Goal: Use online tool/utility: Utilize a website feature to perform a specific function

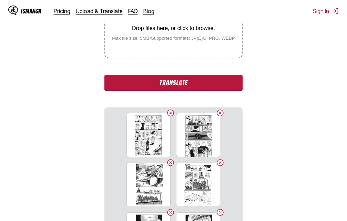
scroll to position [191, 0]
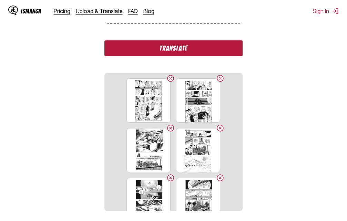
click at [165, 50] on button "Translate" at bounding box center [173, 48] width 138 height 16
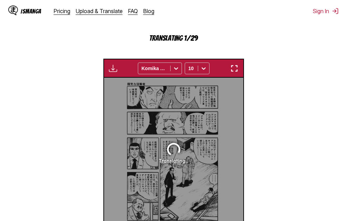
scroll to position [189, 0]
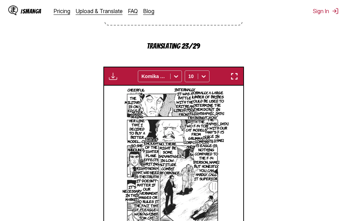
click at [238, 80] on img "button" at bounding box center [234, 76] width 8 height 8
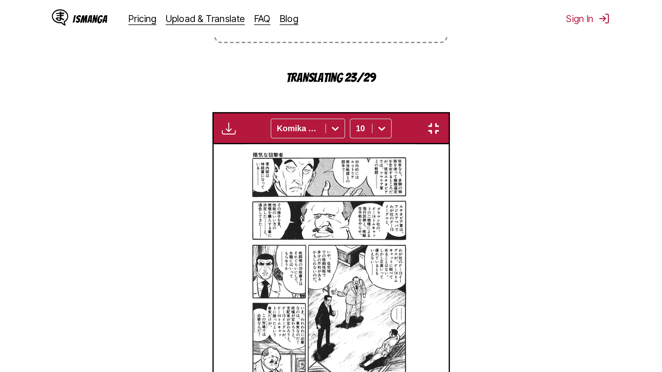
scroll to position [72, 0]
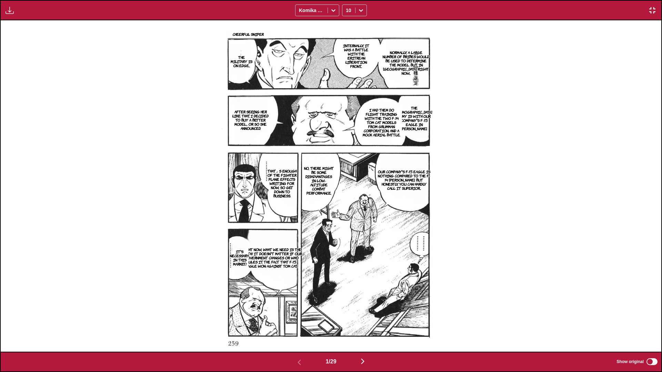
click at [347, 220] on img "button" at bounding box center [362, 361] width 8 height 8
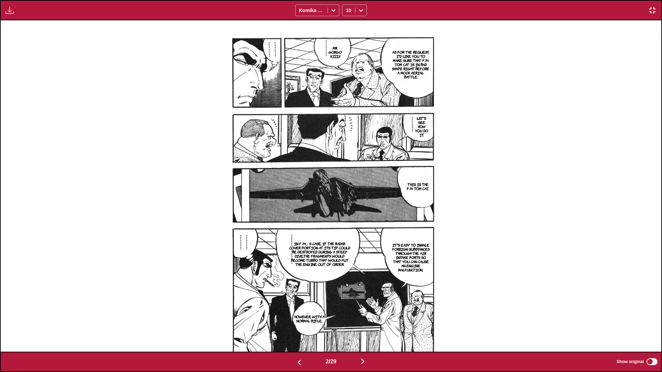
click at [347, 220] on img "button" at bounding box center [362, 361] width 8 height 8
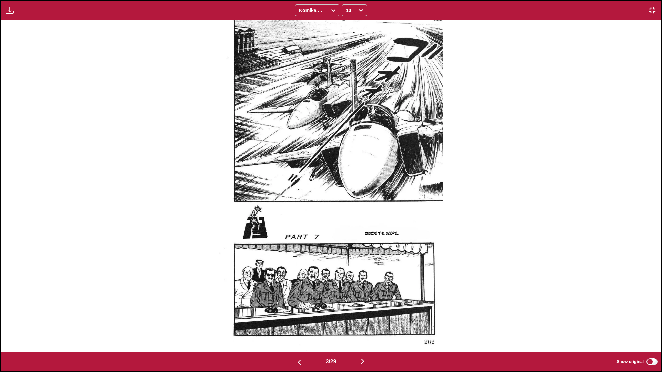
click at [347, 220] on img "button" at bounding box center [362, 361] width 8 height 8
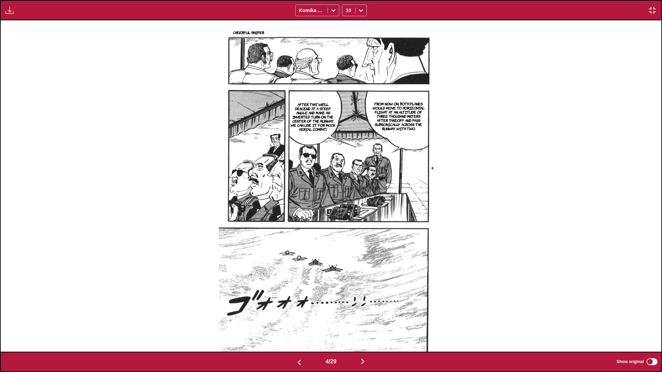
click at [347, 220] on img "button" at bounding box center [362, 361] width 8 height 8
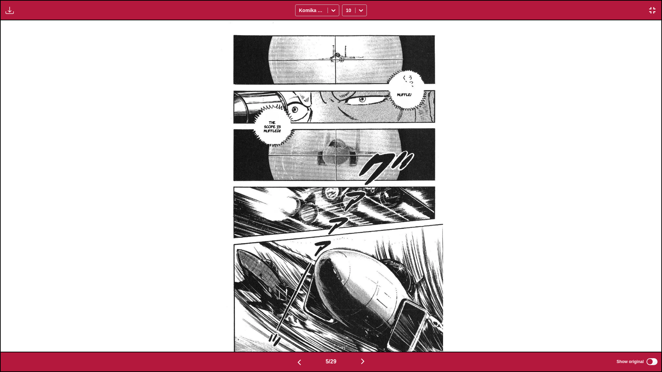
click at [347, 220] on img "button" at bounding box center [362, 361] width 8 height 8
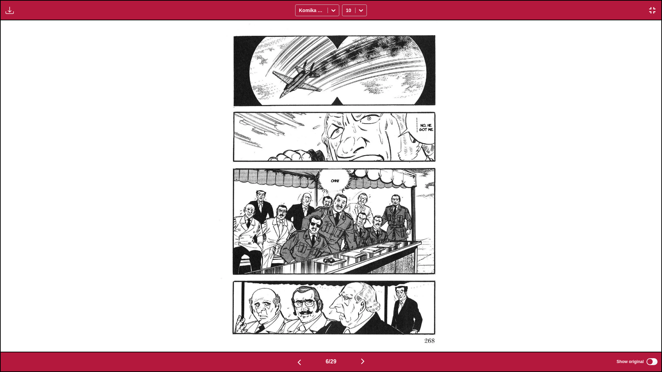
click at [347, 220] on img "button" at bounding box center [362, 361] width 8 height 8
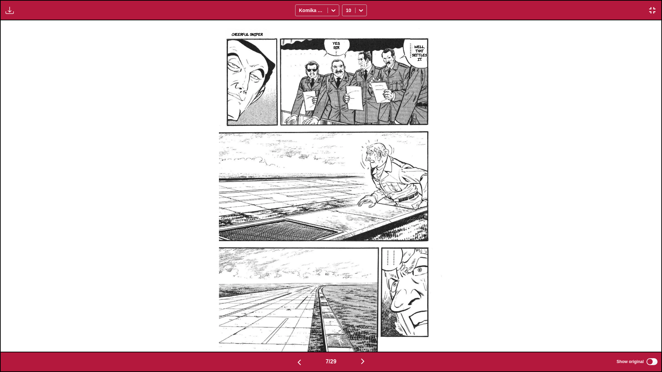
click at [347, 220] on img "button" at bounding box center [362, 361] width 8 height 8
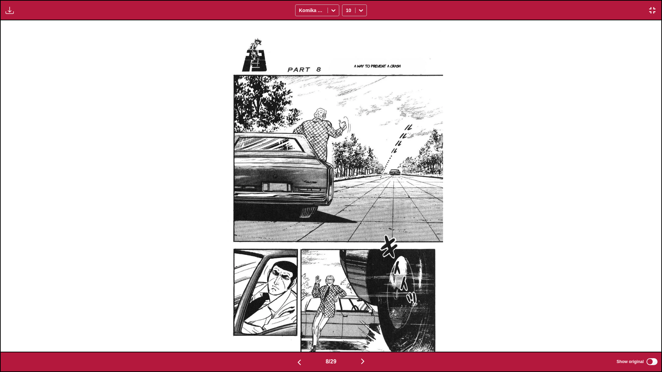
click at [347, 220] on img "button" at bounding box center [362, 361] width 8 height 8
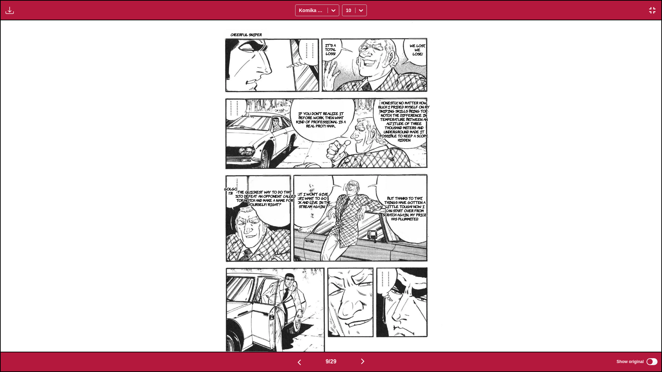
click at [347, 220] on img "button" at bounding box center [362, 361] width 8 height 8
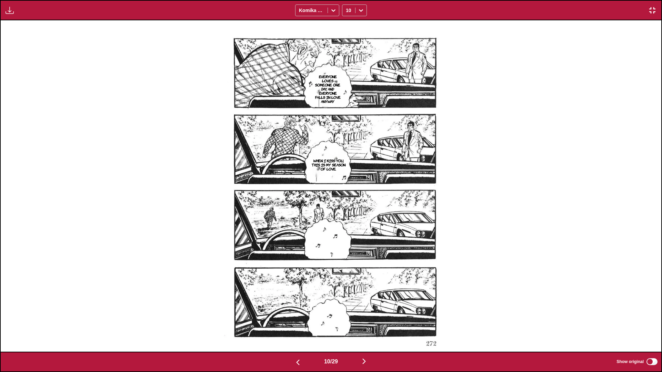
click at [347, 220] on img "button" at bounding box center [364, 361] width 8 height 8
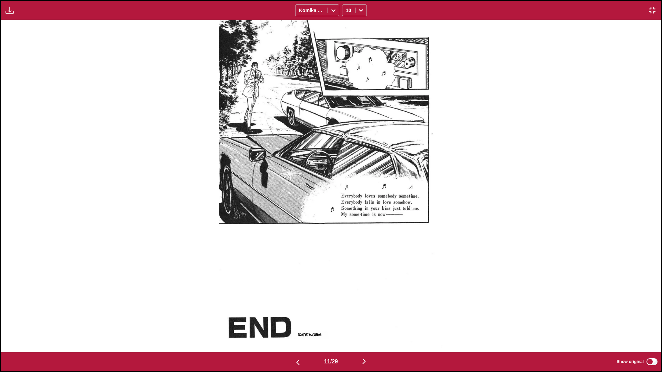
click at [347, 220] on img "button" at bounding box center [364, 361] width 8 height 8
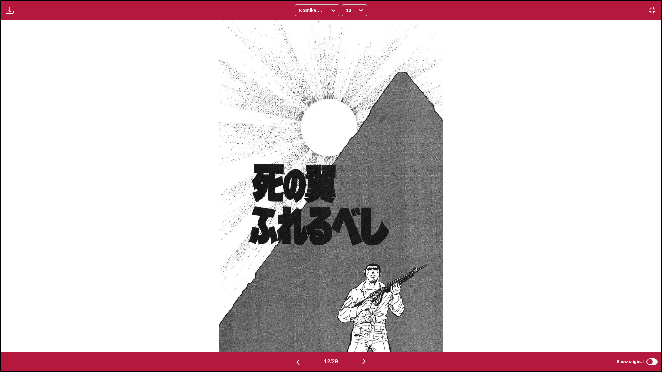
click at [347, 220] on img "button" at bounding box center [364, 361] width 8 height 8
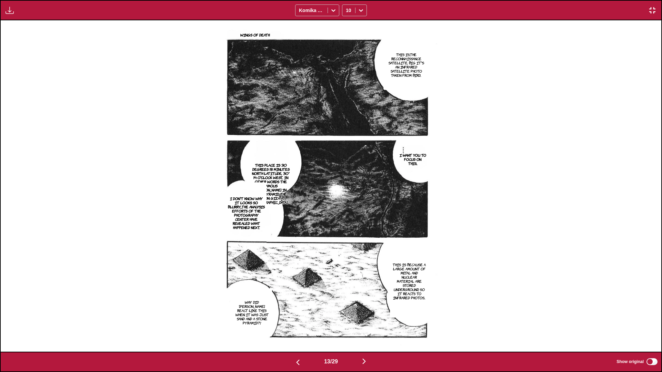
click at [347, 220] on img "button" at bounding box center [364, 361] width 8 height 8
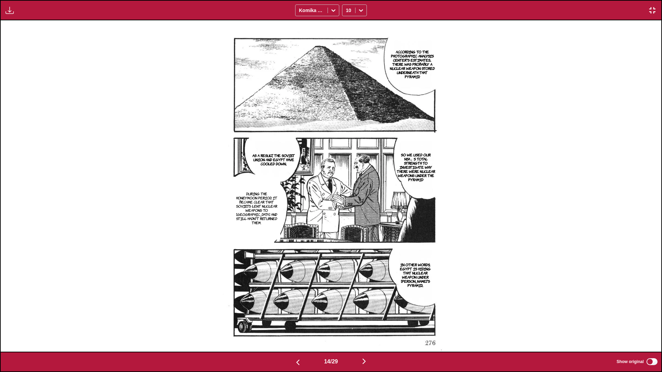
click at [347, 220] on img "button" at bounding box center [364, 361] width 8 height 8
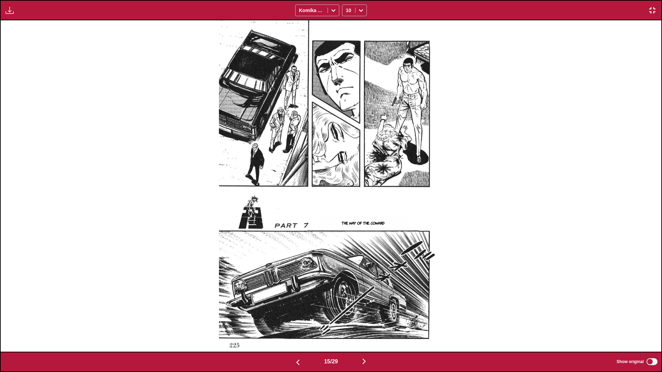
click at [347, 220] on img "button" at bounding box center [364, 361] width 8 height 8
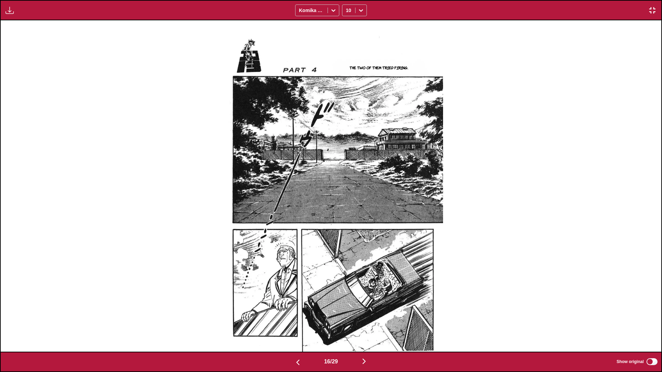
click at [347, 220] on img "button" at bounding box center [364, 361] width 8 height 8
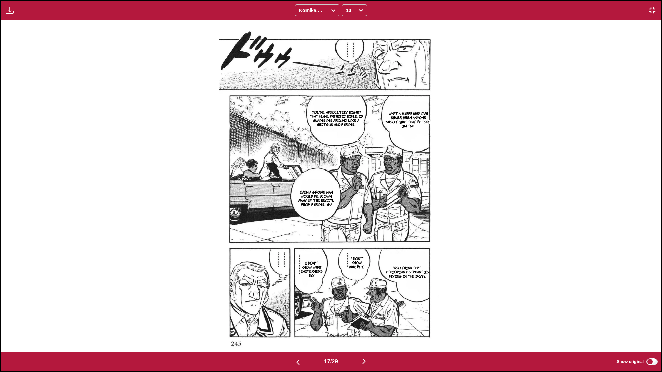
click at [347, 220] on img "button" at bounding box center [364, 361] width 8 height 8
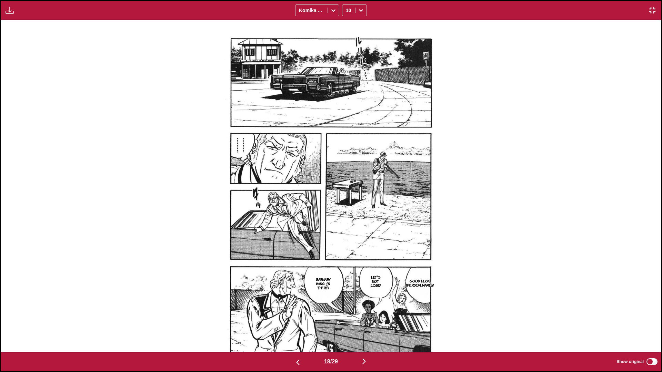
click at [347, 220] on button "button" at bounding box center [363, 362] width 41 height 10
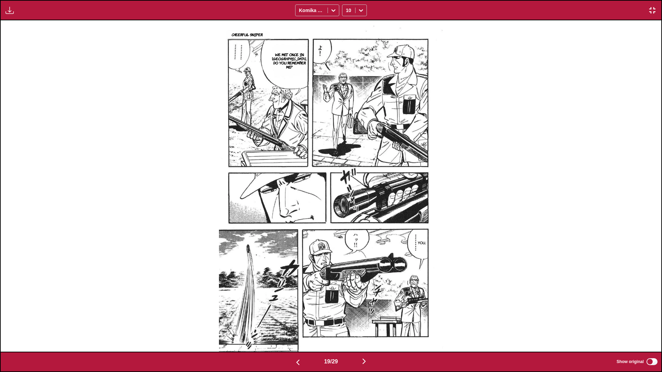
click at [347, 220] on img "button" at bounding box center [364, 361] width 8 height 8
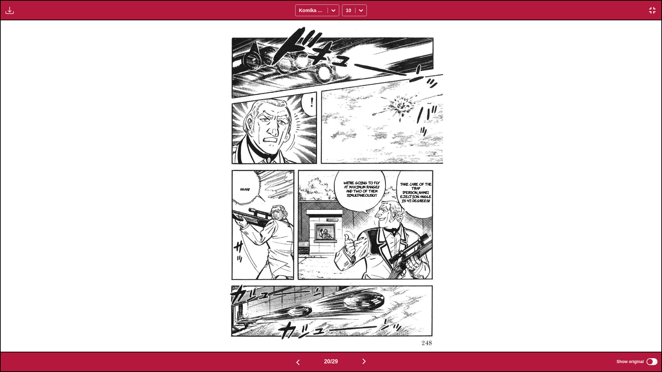
drag, startPoint x: 363, startPoint y: 124, endPoint x: 577, endPoint y: 259, distance: 253.7
click at [347, 220] on div "Take care of the trap [PERSON_NAME]. Ejection angle is 45 degrees!! We're going…" at bounding box center [331, 186] width 660 height 332
click at [347, 220] on img "button" at bounding box center [364, 361] width 8 height 8
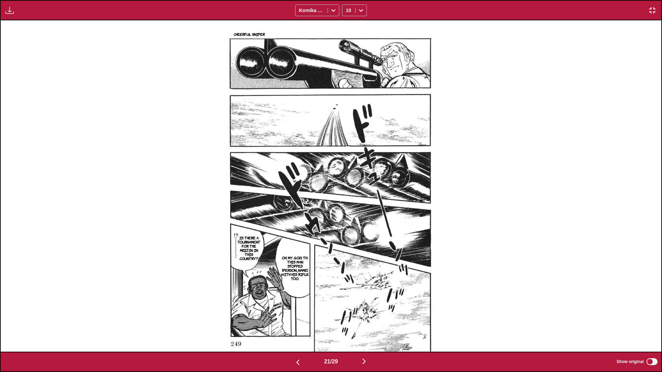
click at [347, 220] on img "button" at bounding box center [364, 361] width 8 height 8
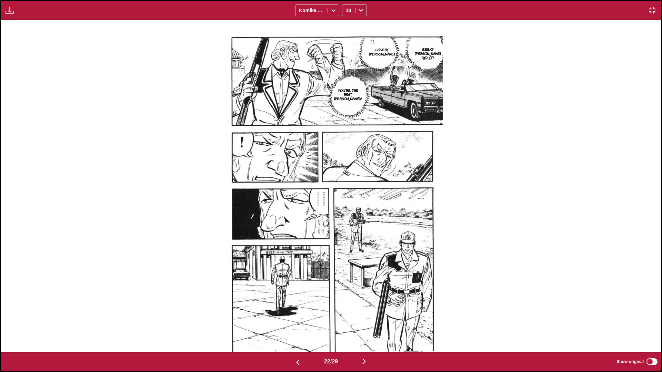
click at [347, 220] on img "button" at bounding box center [364, 361] width 8 height 8
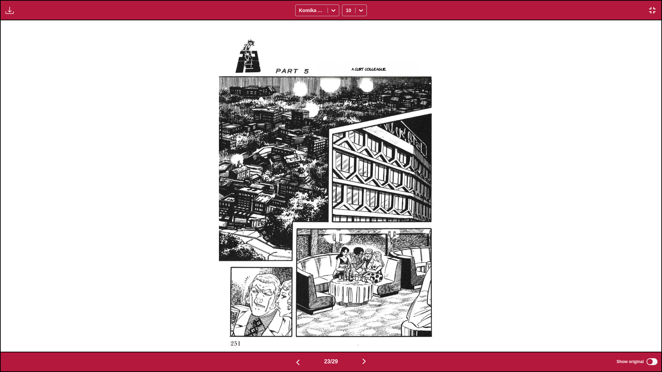
click at [347, 220] on img "button" at bounding box center [364, 361] width 8 height 8
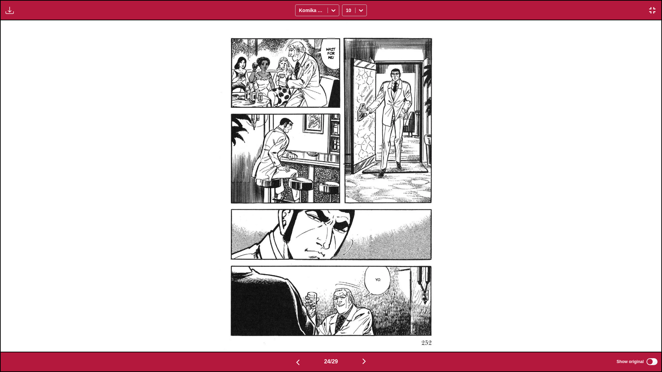
click at [347, 220] on img "button" at bounding box center [364, 361] width 8 height 8
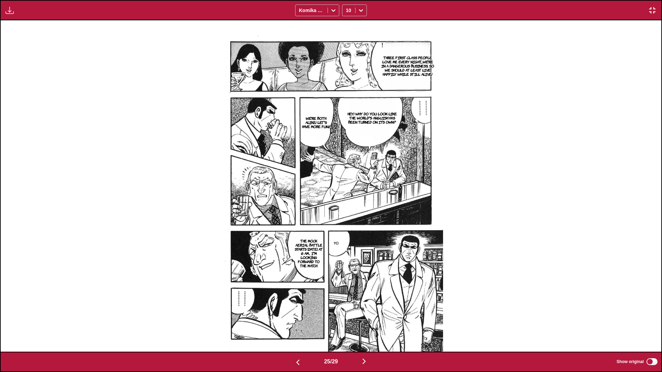
click at [347, 220] on img "button" at bounding box center [364, 361] width 8 height 8
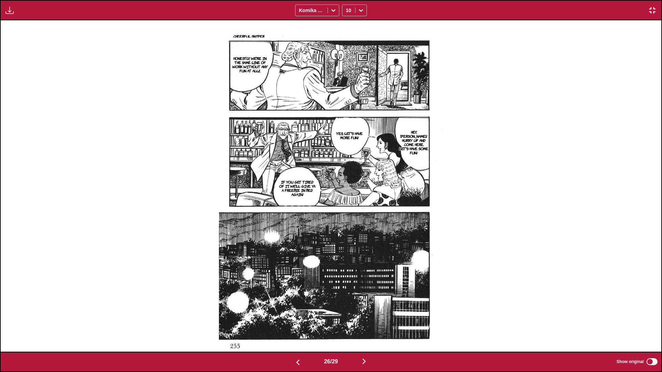
click at [347, 220] on img "button" at bounding box center [364, 361] width 8 height 8
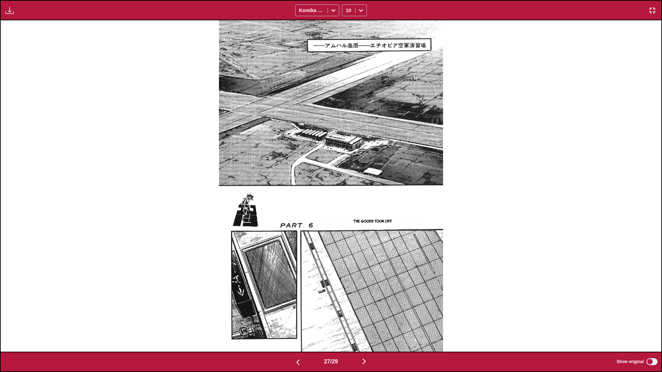
click at [347, 220] on img "button" at bounding box center [364, 361] width 8 height 8
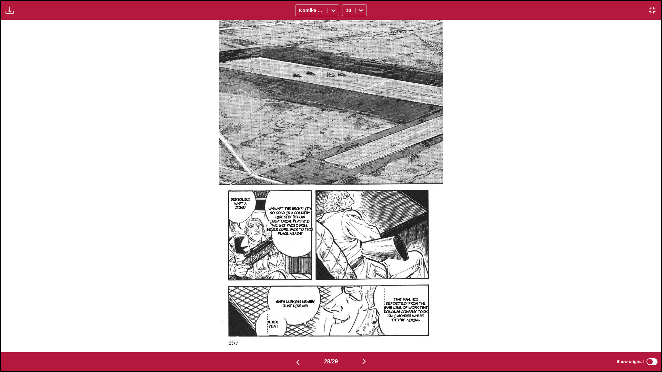
click at [347, 220] on img "button" at bounding box center [364, 361] width 8 height 8
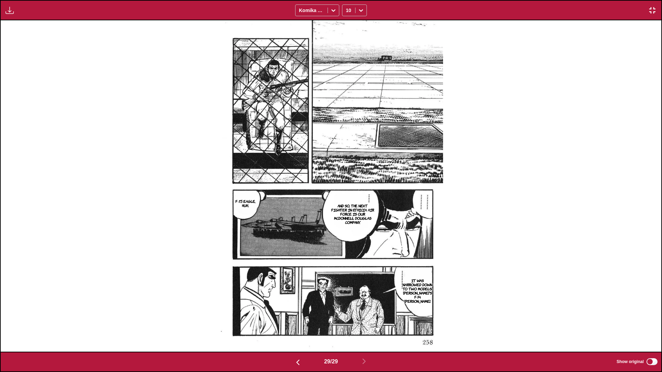
click at [347, 220] on div "29 / 29 Show original" at bounding box center [331, 362] width 662 height 20
click at [347, 13] on img "button" at bounding box center [652, 10] width 8 height 8
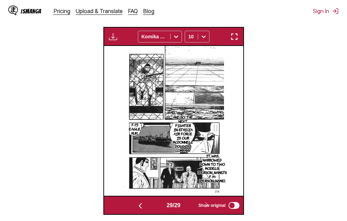
scroll to position [215, 0]
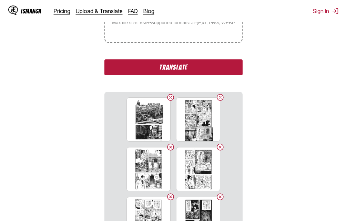
scroll to position [172, 0]
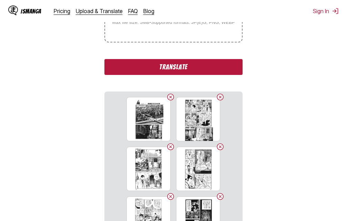
click at [175, 64] on button "Translate" at bounding box center [173, 67] width 138 height 16
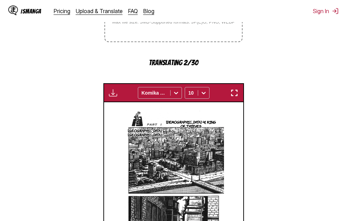
scroll to position [189, 0]
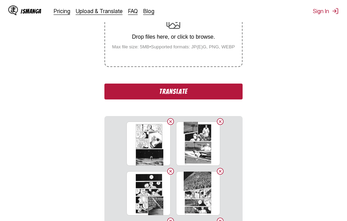
scroll to position [138, 0]
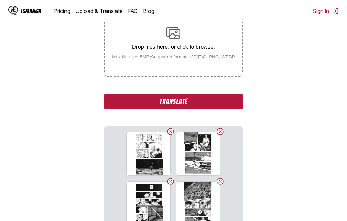
click at [199, 103] on button "Translate" at bounding box center [173, 101] width 138 height 16
